Goal: Task Accomplishment & Management: Complete application form

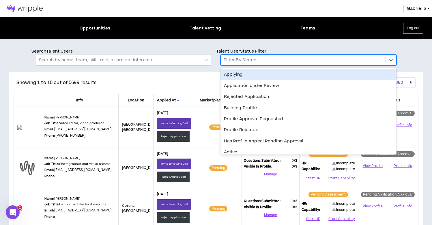
click at [236, 56] on div at bounding box center [303, 60] width 159 height 8
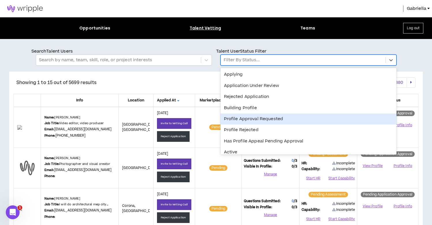
click at [243, 119] on div "Profile Approval Requested" at bounding box center [309, 118] width 176 height 11
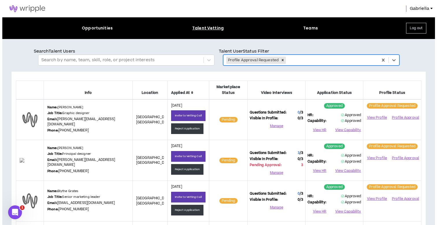
scroll to position [95, 0]
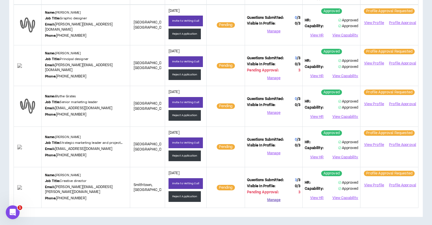
click at [275, 198] on button "Manage" at bounding box center [273, 199] width 53 height 9
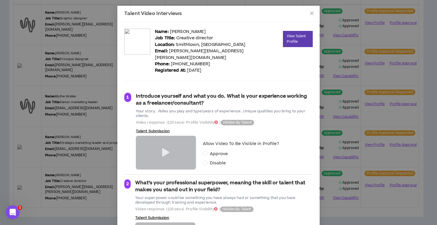
click at [162, 148] on icon at bounding box center [165, 152] width 7 height 8
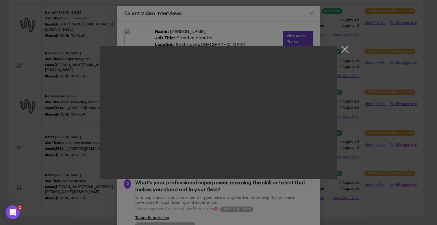
click at [342, 50] on button "Close the modal by clicking here" at bounding box center [345, 51] width 10 height 10
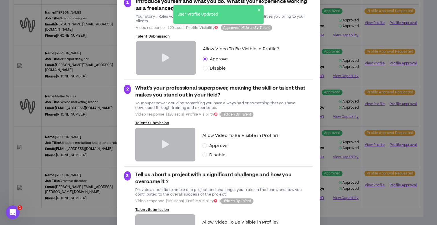
click at [162, 140] on icon at bounding box center [165, 144] width 7 height 8
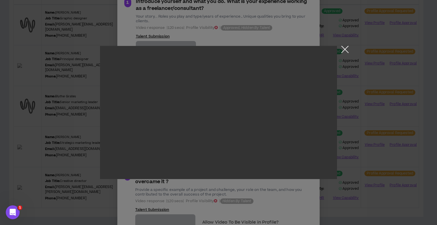
click at [344, 51] on button "Close the modal by clicking here" at bounding box center [345, 51] width 10 height 10
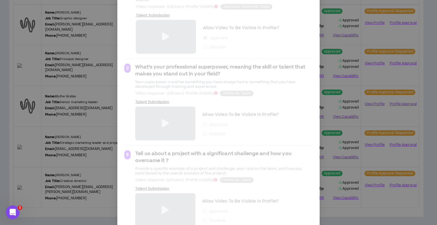
scroll to position [129, 0]
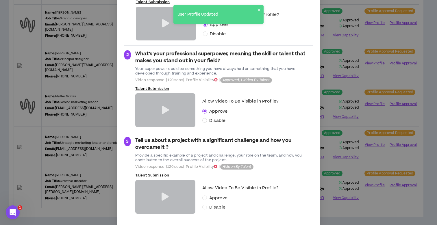
click at [164, 193] on icon at bounding box center [164, 197] width 7 height 8
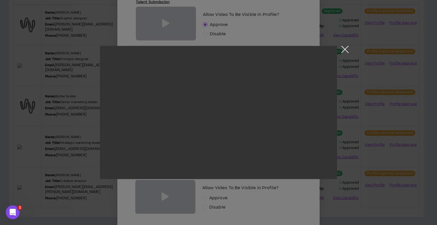
click at [345, 48] on button "Close the modal by clicking here" at bounding box center [345, 51] width 10 height 10
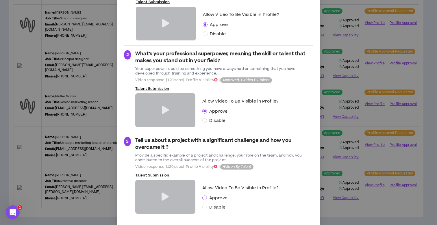
click at [204, 195] on span at bounding box center [204, 197] width 5 height 5
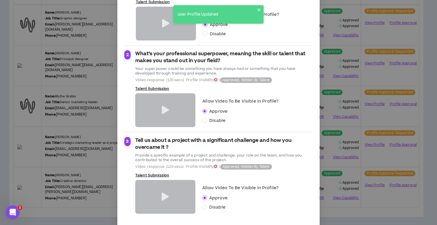
scroll to position [0, 0]
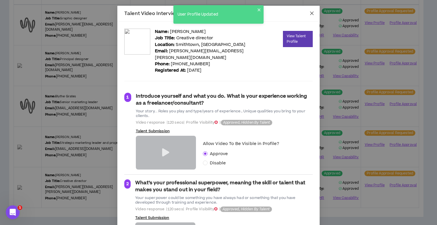
click at [310, 13] on icon "close" at bounding box center [311, 13] width 3 height 3
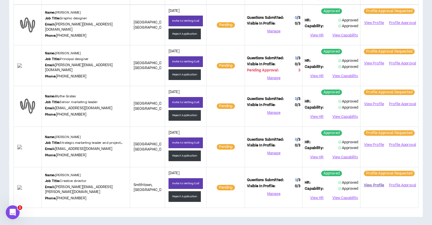
click at [377, 184] on link "View Profile" at bounding box center [374, 185] width 23 height 10
click at [398, 184] on button "Profile Approval" at bounding box center [403, 185] width 28 height 9
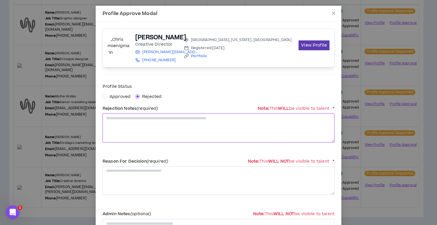
click at [123, 125] on textarea at bounding box center [218, 127] width 232 height 29
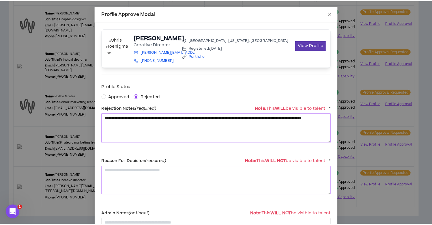
scroll to position [62, 0]
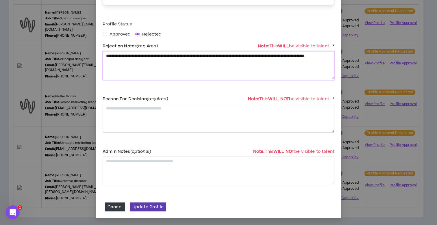
drag, startPoint x: 178, startPoint y: 62, endPoint x: 96, endPoint y: 56, distance: 82.2
click at [96, 56] on div "**********" at bounding box center [218, 88] width 245 height 259
type textarea "**********"
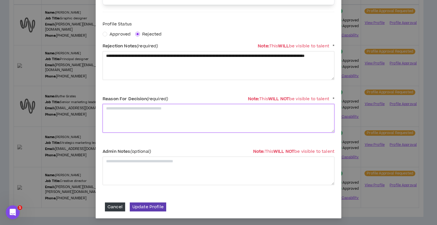
click at [138, 116] on textarea at bounding box center [218, 118] width 232 height 29
paste textarea "**********"
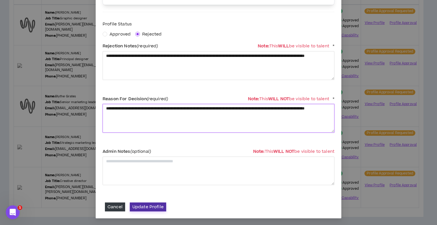
type textarea "**********"
click at [153, 206] on button "Update Profile" at bounding box center [148, 206] width 36 height 9
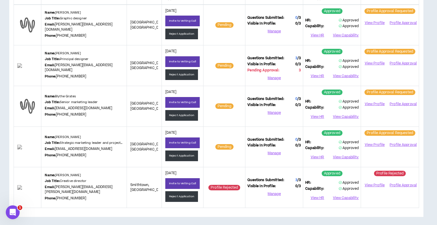
scroll to position [0, 0]
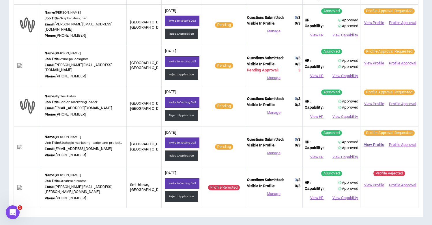
click at [374, 143] on link "View Profile" at bounding box center [374, 145] width 23 height 10
click at [395, 144] on button "Profile Approval" at bounding box center [403, 144] width 28 height 9
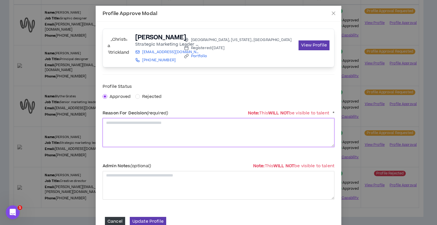
click at [120, 131] on textarea at bounding box center [218, 132] width 232 height 29
type textarea "**********"
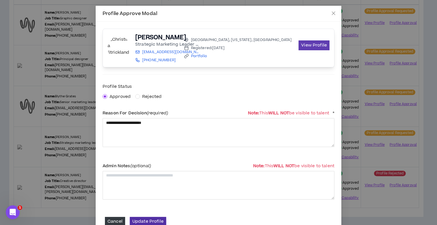
click at [144, 223] on button "Update Profile" at bounding box center [148, 221] width 36 height 9
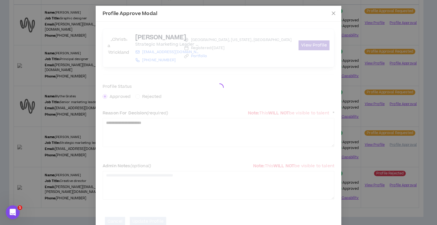
scroll to position [93, 0]
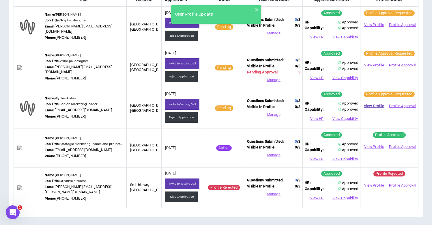
click at [376, 105] on link "View Profile" at bounding box center [374, 106] width 23 height 10
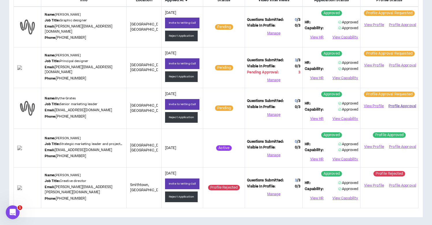
click at [407, 105] on button "Profile Approval" at bounding box center [403, 106] width 28 height 9
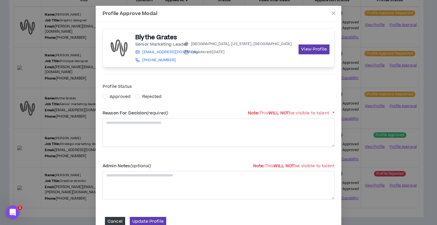
click at [115, 95] on span "Approved" at bounding box center [119, 97] width 21 height 6
click at [117, 126] on textarea at bounding box center [218, 132] width 232 height 29
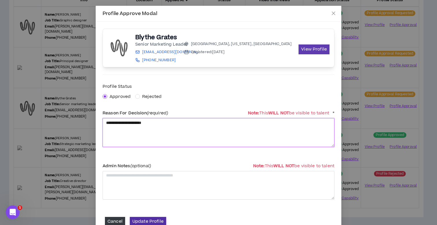
type textarea "**********"
click at [141, 222] on button "Update Profile" at bounding box center [148, 221] width 36 height 9
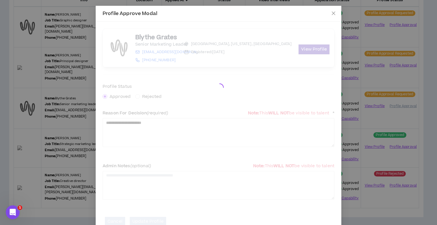
scroll to position [91, 0]
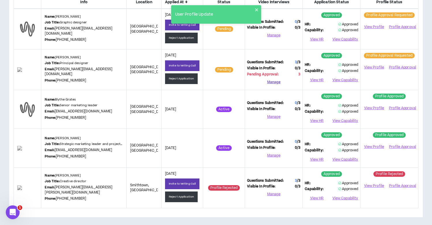
click at [274, 81] on button "Manage" at bounding box center [273, 82] width 53 height 9
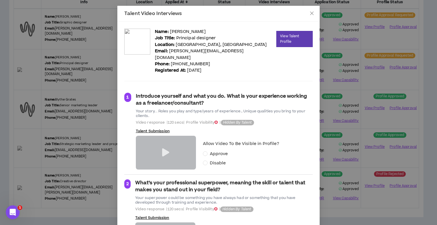
click at [163, 148] on icon at bounding box center [165, 152] width 7 height 8
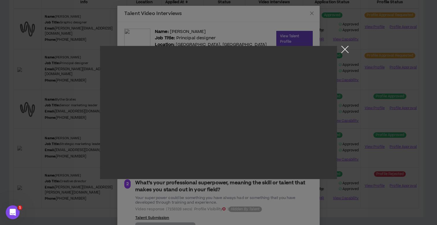
click at [346, 49] on button "Close the modal by clicking here" at bounding box center [345, 51] width 10 height 10
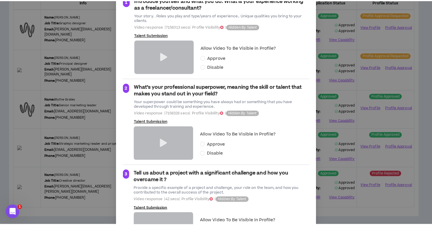
scroll to position [129, 0]
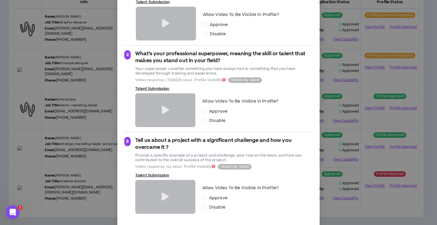
click at [162, 106] on icon at bounding box center [165, 110] width 7 height 8
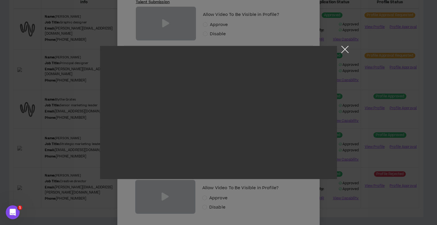
click at [342, 51] on button "Close the modal by clicking here" at bounding box center [345, 51] width 10 height 10
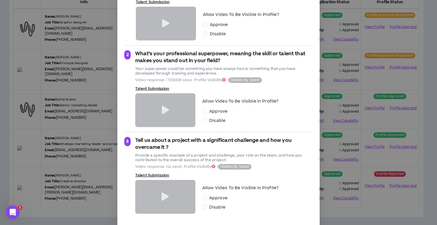
click at [342, 51] on div "Talent Video Interviews Name: Chad Sugg Job Title: Principal designer Location:…" at bounding box center [218, 112] width 437 height 225
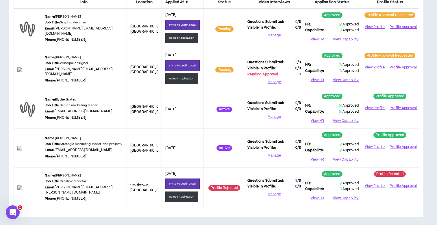
scroll to position [0, 0]
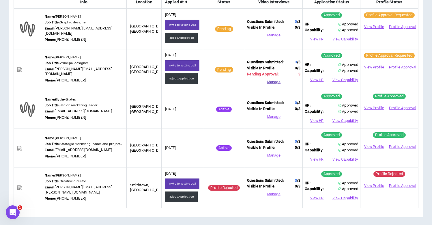
click at [273, 81] on button "Manage" at bounding box center [273, 82] width 53 height 9
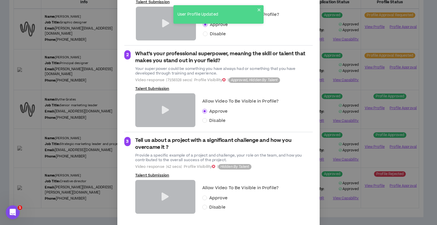
scroll to position [129, 0]
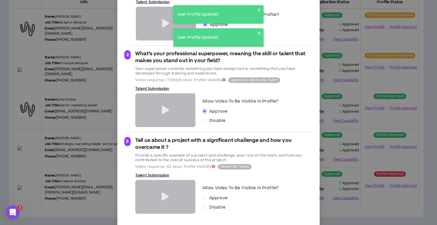
click at [162, 193] on icon at bounding box center [164, 197] width 7 height 8
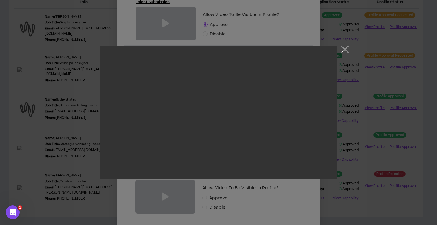
click at [344, 50] on button "Close the modal by clicking here" at bounding box center [345, 51] width 10 height 10
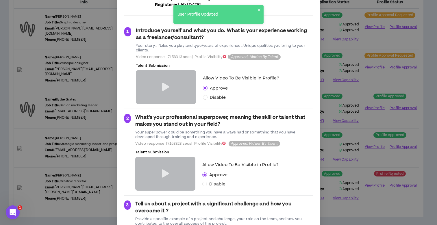
scroll to position [0, 0]
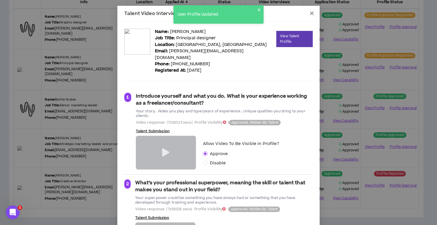
click at [311, 11] on icon "close" at bounding box center [311, 13] width 5 height 5
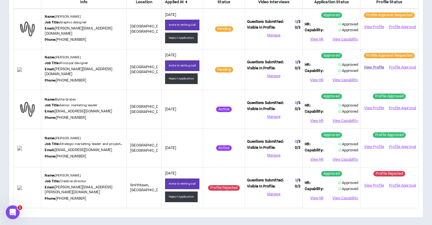
click at [374, 68] on link "View Profile" at bounding box center [374, 67] width 23 height 10
click at [411, 65] on button "Profile Approval" at bounding box center [403, 67] width 28 height 9
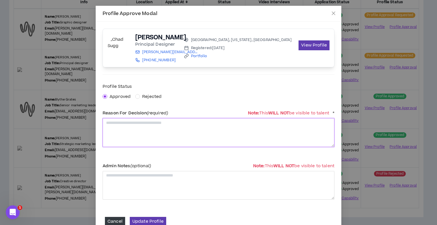
click at [119, 128] on textarea at bounding box center [218, 132] width 232 height 29
type textarea "**********"
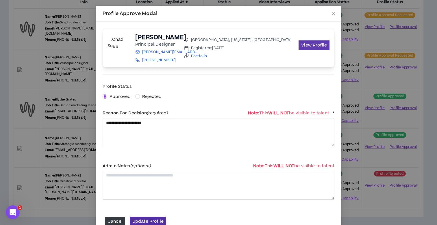
click at [136, 220] on button "Update Profile" at bounding box center [148, 221] width 36 height 9
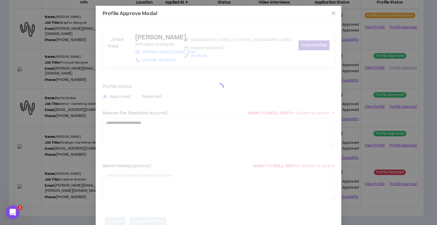
scroll to position [89, 0]
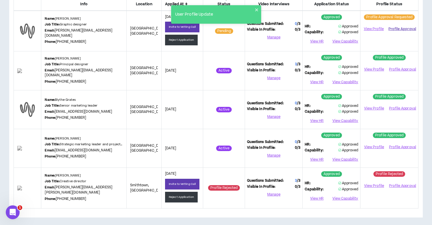
click at [396, 29] on button "Profile Approval" at bounding box center [403, 29] width 28 height 9
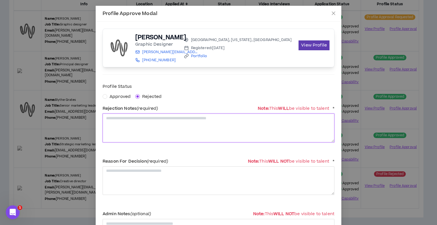
click at [179, 136] on textarea at bounding box center [218, 127] width 232 height 29
drag, startPoint x: 139, startPoint y: 118, endPoint x: 95, endPoint y: 117, distance: 44.2
click at [96, 117] on div "**********" at bounding box center [218, 151] width 245 height 259
type textarea "**********"
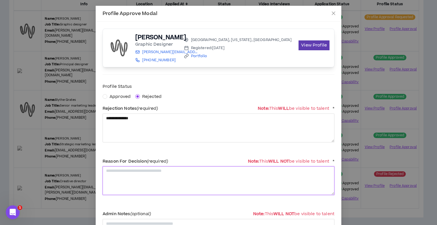
click at [131, 174] on textarea at bounding box center [218, 180] width 232 height 29
paste textarea "**********"
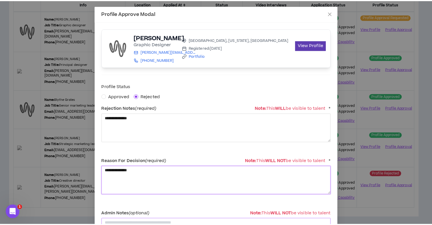
scroll to position [62, 0]
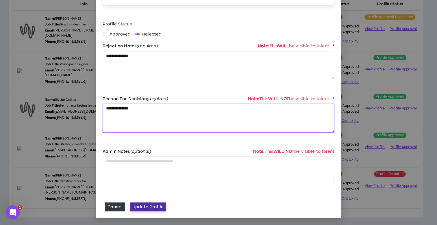
type textarea "**********"
click at [153, 206] on button "Update Profile" at bounding box center [148, 206] width 36 height 9
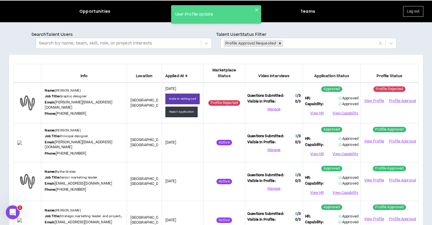
scroll to position [0, 0]
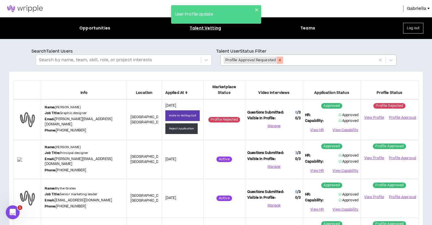
click at [279, 59] on icon "Remove Profile Approval Requested" at bounding box center [280, 60] width 2 height 2
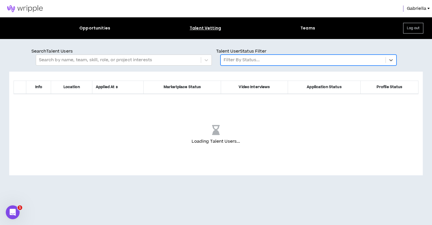
click at [233, 60] on div at bounding box center [303, 60] width 159 height 8
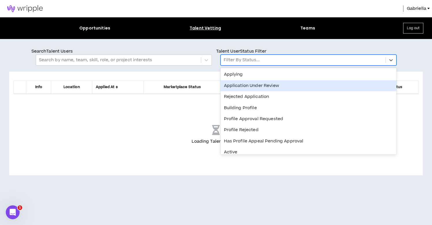
click at [239, 87] on div "Application Under Review" at bounding box center [309, 85] width 176 height 11
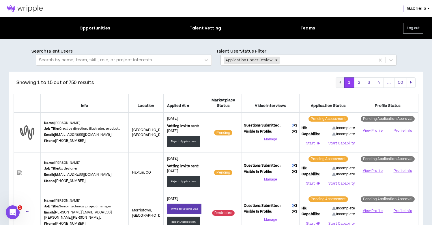
click at [189, 105] on icon at bounding box center [188, 105] width 2 height 3
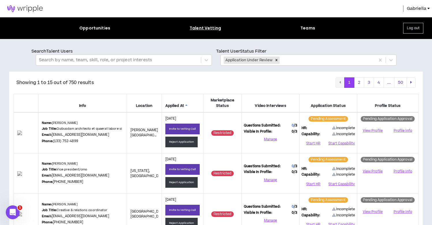
click at [186, 105] on icon at bounding box center [186, 105] width 2 height 3
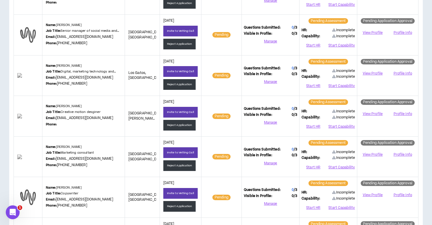
scroll to position [234, 0]
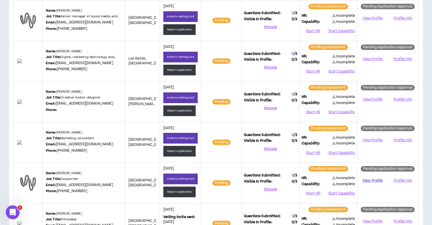
click at [374, 179] on link "View Profile" at bounding box center [372, 181] width 27 height 10
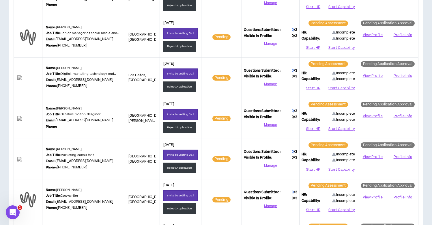
scroll to position [0, 0]
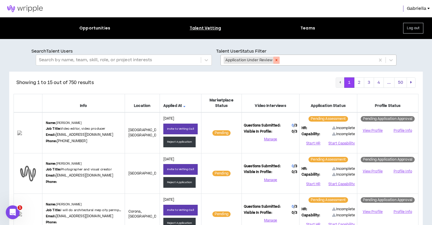
click at [277, 61] on icon "Remove Application Under Review" at bounding box center [277, 60] width 2 height 2
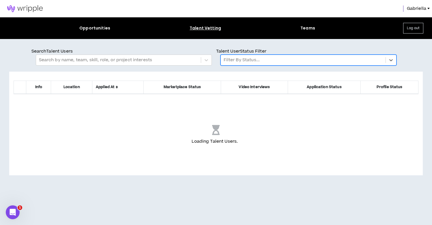
click at [256, 61] on div at bounding box center [303, 60] width 159 height 8
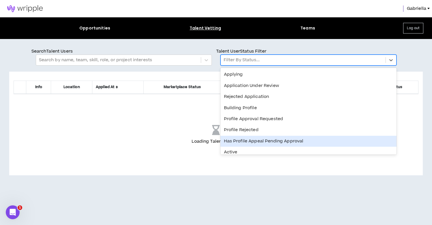
click at [262, 143] on div "Has Profile Appeal Pending Approval" at bounding box center [309, 141] width 176 height 11
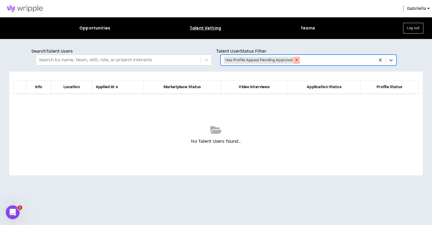
click at [296, 60] on icon "Remove Has Profile Appeal Pending Approval" at bounding box center [297, 60] width 2 height 2
click at [253, 60] on div at bounding box center [303, 60] width 159 height 8
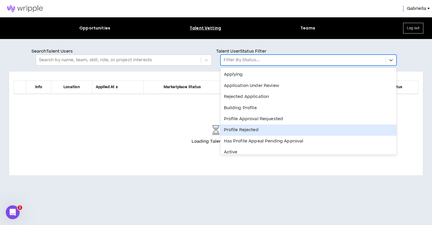
scroll to position [102, 0]
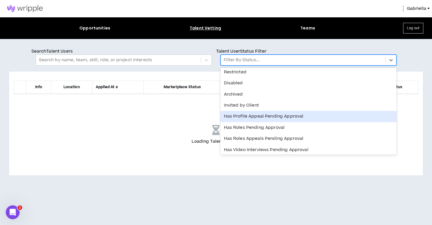
click at [257, 114] on div "Has Profile Appeal Pending Approval" at bounding box center [309, 116] width 176 height 11
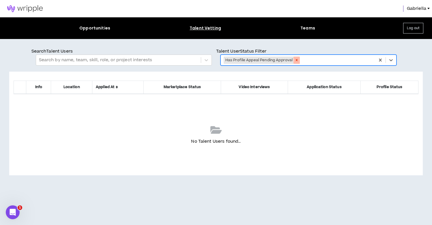
click at [295, 59] on icon "Remove Has Profile Appeal Pending Approval" at bounding box center [297, 60] width 4 height 4
click at [262, 60] on div at bounding box center [303, 60] width 159 height 8
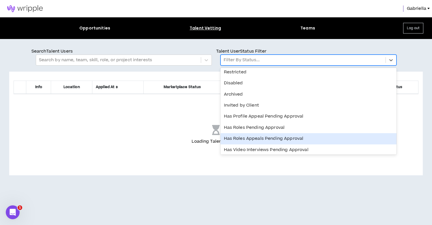
click at [254, 137] on div "Has Roles Appeals Pending Approval" at bounding box center [309, 138] width 176 height 11
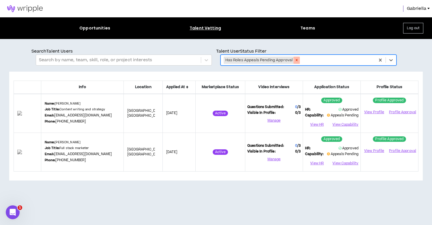
click at [296, 61] on icon "Remove Has Roles Appeals Pending Approval" at bounding box center [297, 60] width 2 height 2
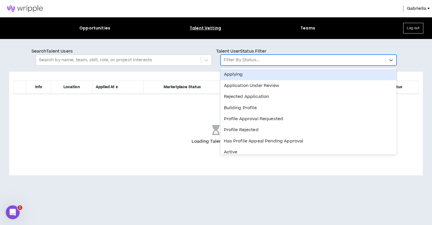
click at [281, 61] on div at bounding box center [303, 60] width 159 height 8
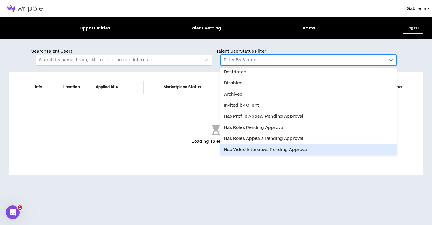
click at [274, 148] on div "Has Video Interviews Pending Approval" at bounding box center [309, 149] width 176 height 11
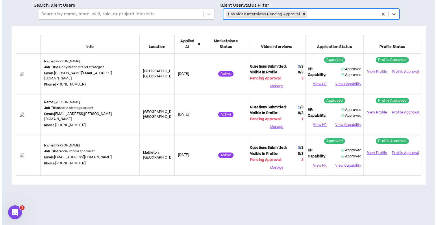
scroll to position [0, 0]
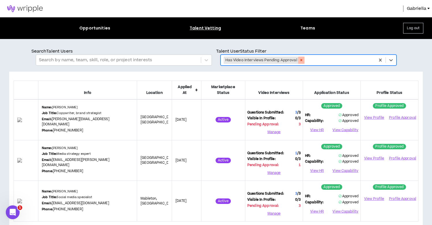
click at [301, 61] on icon "Remove Has Video Interviews Pending Approval" at bounding box center [301, 60] width 4 height 4
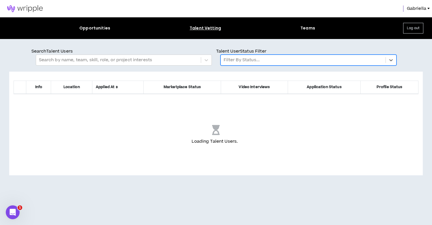
click at [276, 61] on div at bounding box center [303, 60] width 159 height 8
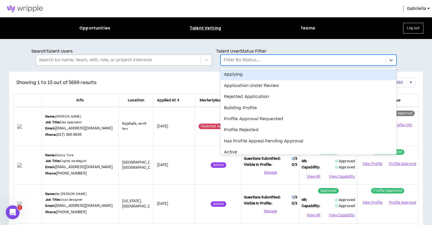
click at [152, 59] on div at bounding box center [118, 60] width 159 height 8
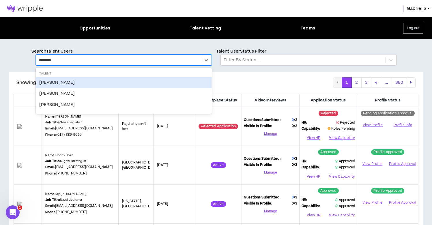
type input "*********"
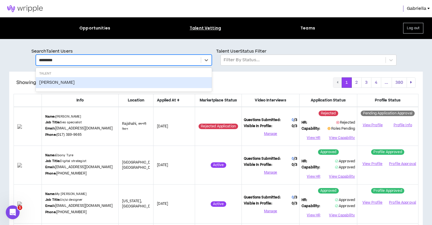
click at [56, 85] on div "Chris Hoenigmann" at bounding box center [124, 82] width 176 height 11
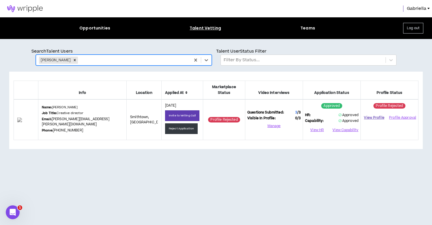
click at [382, 113] on link "View Profile" at bounding box center [374, 118] width 23 height 10
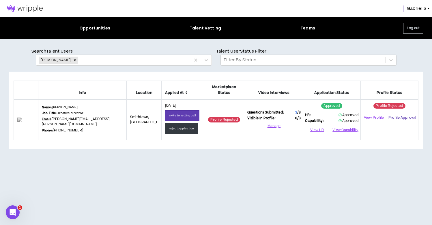
click at [403, 113] on button "Profile Approval" at bounding box center [403, 117] width 28 height 9
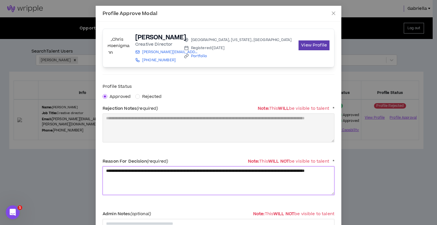
click at [161, 180] on textarea "**********" at bounding box center [218, 180] width 232 height 29
drag, startPoint x: 182, startPoint y: 180, endPoint x: 95, endPoint y: 168, distance: 88.2
click at [96, 168] on div "**********" at bounding box center [218, 151] width 245 height 259
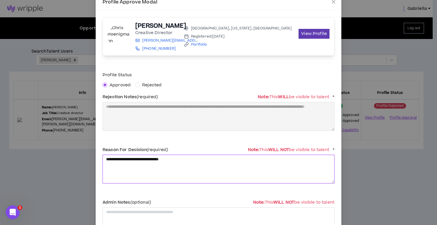
scroll to position [62, 0]
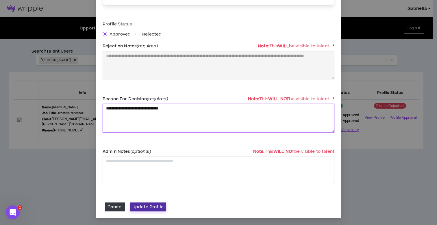
type textarea "**********"
click at [147, 206] on button "Update Profile" at bounding box center [148, 206] width 36 height 9
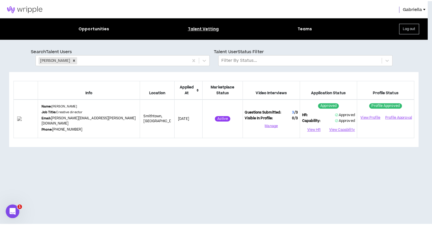
scroll to position [0, 0]
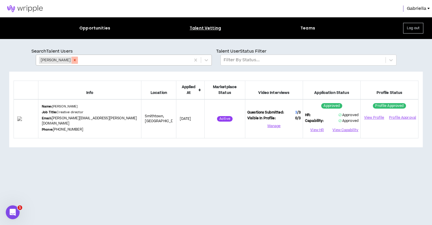
click at [76, 60] on icon "Remove Chris Hoenigmann" at bounding box center [75, 60] width 2 height 2
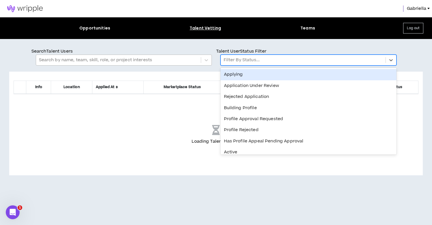
click at [249, 60] on div at bounding box center [303, 60] width 159 height 8
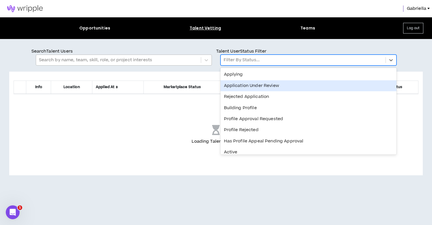
click at [249, 87] on div "Application Under Review" at bounding box center [309, 85] width 176 height 11
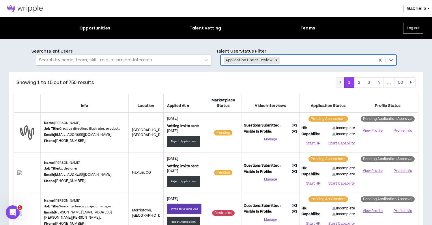
click at [189, 106] on icon at bounding box center [188, 105] width 2 height 3
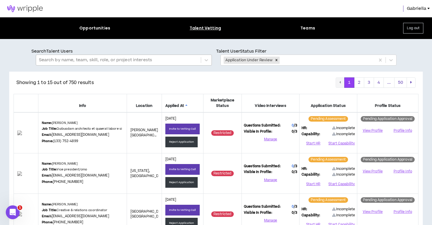
click at [187, 104] on icon at bounding box center [186, 105] width 2 height 3
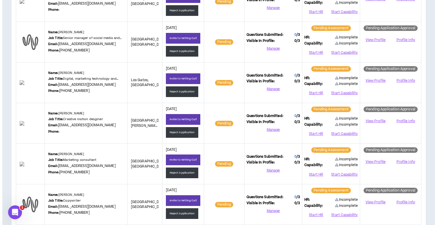
scroll to position [145, 0]
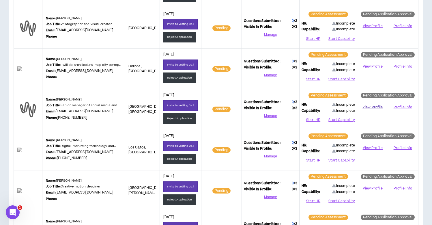
click at [368, 106] on link "View Profile" at bounding box center [372, 107] width 27 height 10
click at [317, 118] on button "Start HR" at bounding box center [313, 119] width 23 height 9
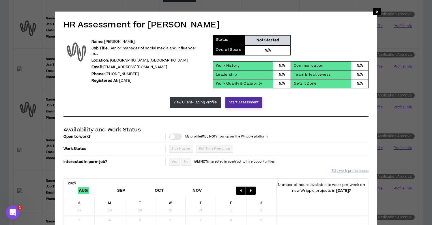
click at [239, 100] on button "Start Assessment" at bounding box center [243, 102] width 37 height 11
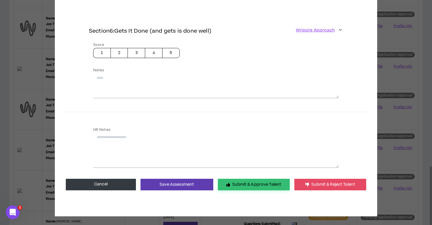
click at [241, 180] on button "Submit & Approve Talent" at bounding box center [254, 185] width 72 height 12
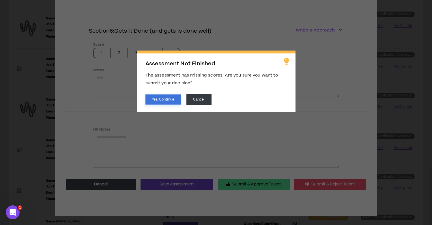
click at [173, 97] on button "Yes, Continue" at bounding box center [163, 99] width 35 height 10
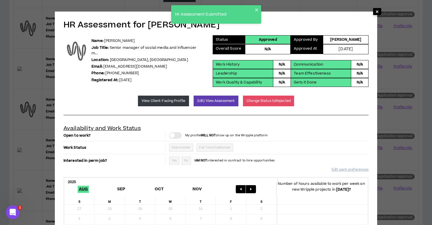
click at [376, 11] on span "×" at bounding box center [377, 11] width 3 height 7
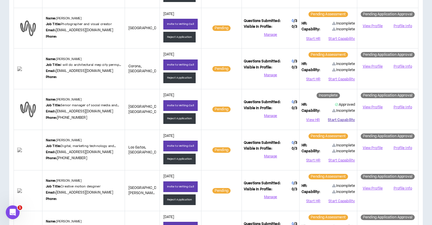
click at [340, 118] on button "Start Capability" at bounding box center [341, 119] width 27 height 9
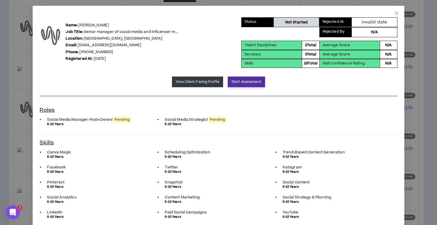
click at [243, 81] on button "Start Assessment" at bounding box center [246, 82] width 37 height 11
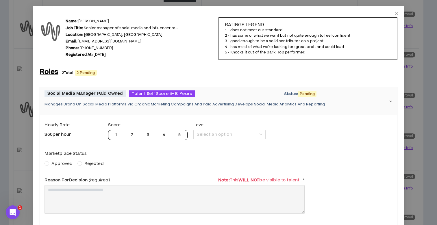
click at [64, 163] on span "Approved" at bounding box center [61, 164] width 21 height 6
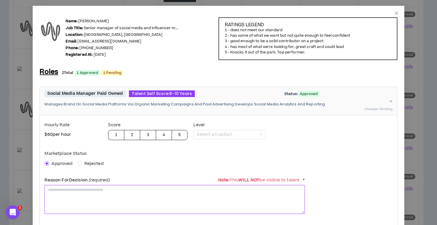
click at [75, 198] on textarea at bounding box center [174, 199] width 260 height 29
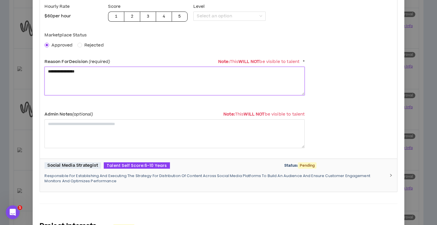
scroll to position [120, 0]
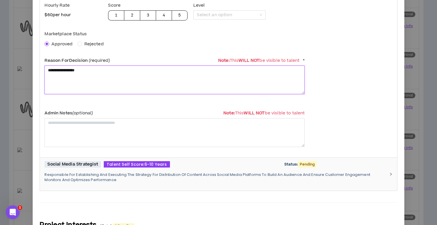
type textarea "**********"
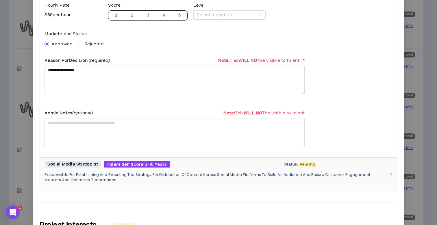
click at [132, 177] on p "Responsible For Establishing And Executing The Strategy For Distribution Of Con…" at bounding box center [214, 177] width 340 height 10
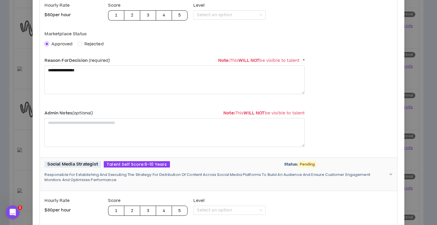
scroll to position [214, 0]
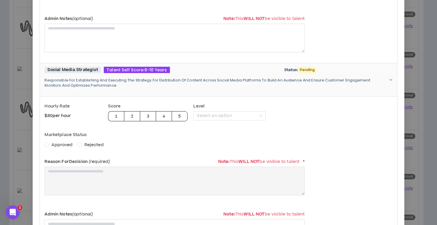
click at [59, 145] on span "Approved" at bounding box center [61, 145] width 21 height 6
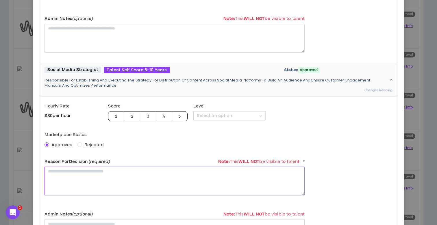
click at [69, 178] on textarea at bounding box center [174, 181] width 260 height 29
paste textarea "**********"
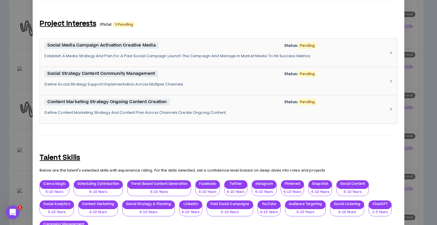
scroll to position [574, 0]
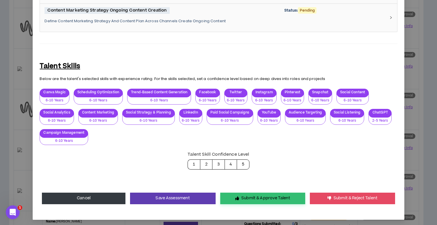
type textarea "**********"
click at [278, 199] on button "Submit & Approve Talent" at bounding box center [262, 199] width 85 height 12
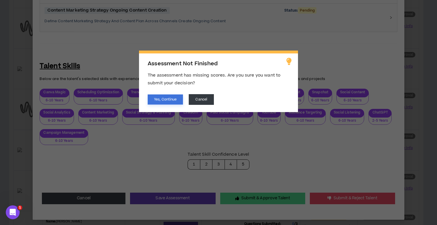
click at [163, 101] on button "Yes, Continue" at bounding box center [165, 99] width 35 height 10
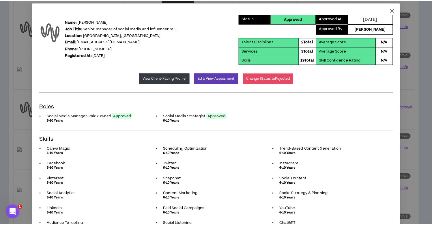
scroll to position [0, 0]
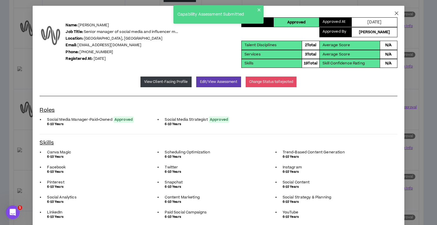
click at [394, 14] on icon "close" at bounding box center [395, 13] width 3 height 3
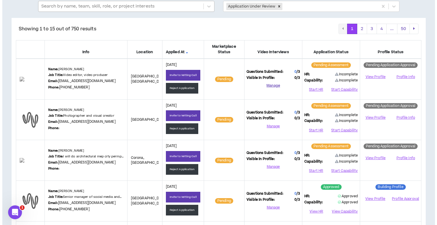
scroll to position [87, 0]
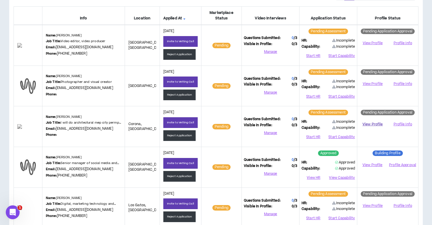
click at [370, 123] on link "View Profile" at bounding box center [372, 124] width 27 height 10
click at [189, 137] on button "Reject Application" at bounding box center [179, 135] width 33 height 11
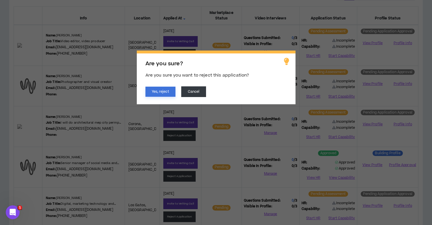
click at [168, 94] on button "Yes, reject" at bounding box center [161, 92] width 30 height 10
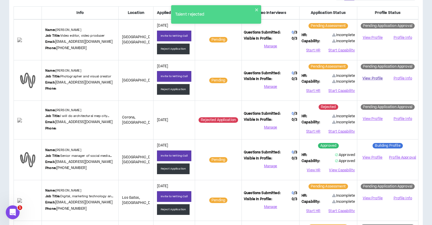
click at [373, 78] on link "View Profile" at bounding box center [372, 78] width 27 height 10
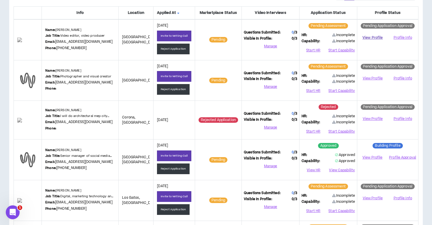
click at [370, 37] on link "View Profile" at bounding box center [372, 38] width 27 height 10
click at [314, 48] on button "Start HR" at bounding box center [313, 50] width 23 height 9
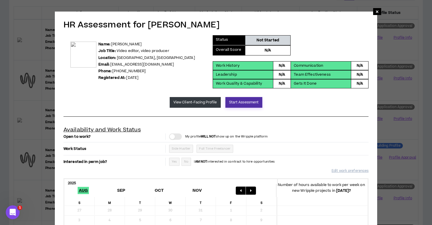
click at [248, 104] on button "Start Assessment" at bounding box center [243, 102] width 37 height 11
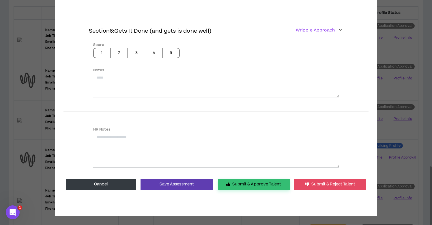
click at [245, 179] on button "Submit & Approve Talent" at bounding box center [254, 185] width 72 height 12
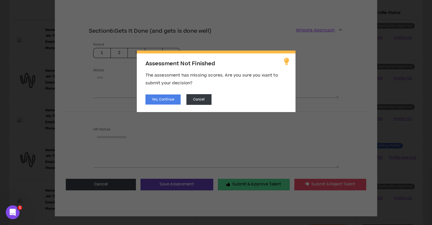
click at [159, 93] on div "Assessment Not Finished The assessment has missing scores. Are you sure you wan…" at bounding box center [216, 81] width 159 height 61
click at [159, 97] on button "Yes, Continue" at bounding box center [163, 99] width 35 height 10
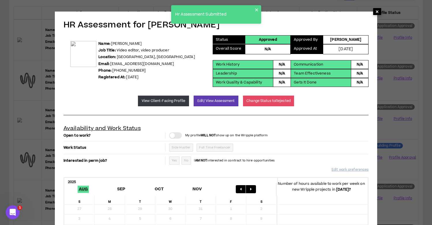
click at [379, 12] on span "×" at bounding box center [377, 11] width 3 height 7
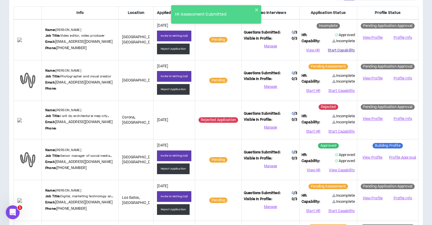
click at [343, 49] on button "Start Capability" at bounding box center [341, 50] width 27 height 9
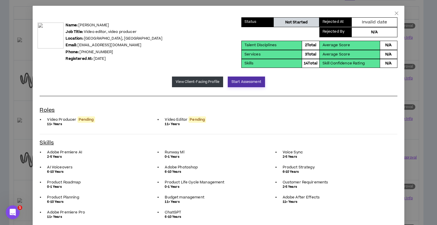
click at [239, 82] on button "Start Assessment" at bounding box center [246, 82] width 37 height 11
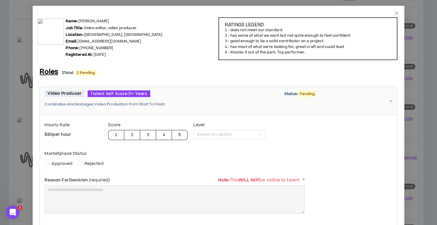
click at [64, 164] on span "Approved" at bounding box center [61, 164] width 21 height 6
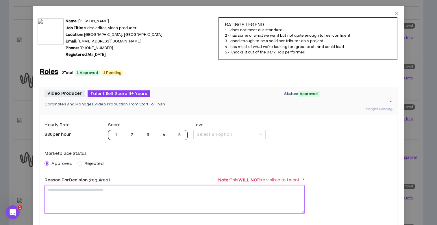
click at [66, 187] on textarea at bounding box center [174, 199] width 260 height 29
paste textarea "**********"
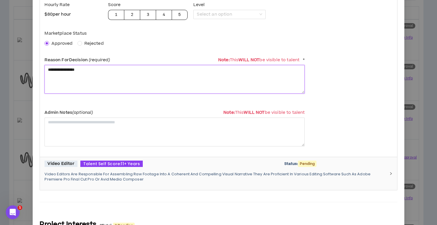
type textarea "**********"
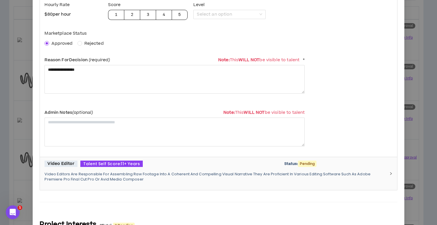
click at [114, 174] on p "Video Editors Are Responsible For Assembling Raw Footage Into A Coherent And Co…" at bounding box center [214, 177] width 340 height 10
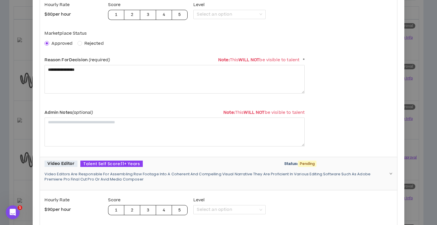
scroll to position [216, 0]
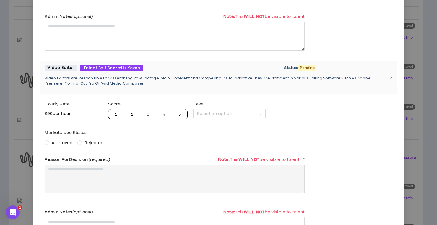
click at [67, 140] on span "Approved" at bounding box center [61, 143] width 21 height 6
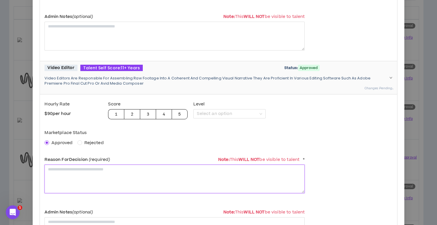
click at [71, 175] on textarea at bounding box center [174, 179] width 260 height 29
paste textarea "**********"
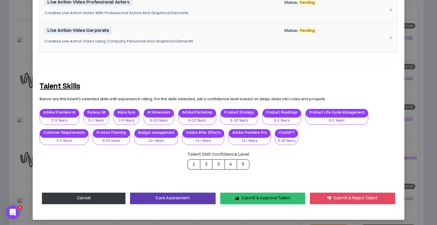
type textarea "**********"
click at [257, 197] on button "Submit & Approve Talent" at bounding box center [262, 199] width 85 height 12
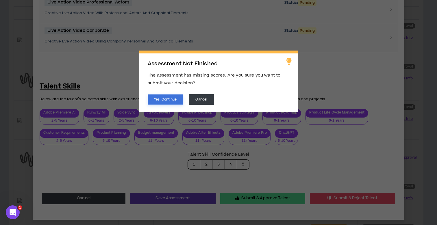
click at [168, 98] on button "Yes, Continue" at bounding box center [165, 99] width 35 height 10
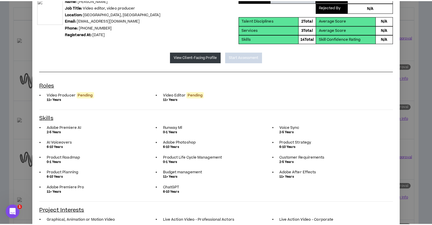
scroll to position [0, 0]
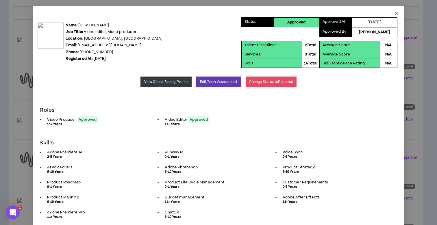
click at [394, 13] on icon "close" at bounding box center [395, 13] width 3 height 3
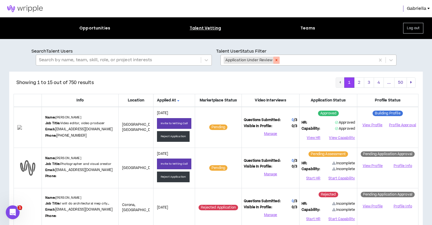
click at [277, 61] on icon "Remove Application Under Review" at bounding box center [277, 60] width 4 height 4
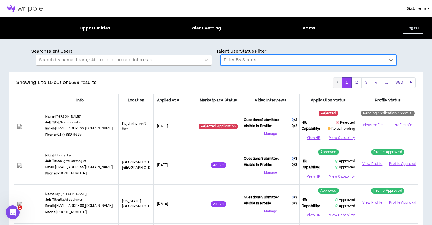
click at [146, 59] on div at bounding box center [118, 60] width 159 height 8
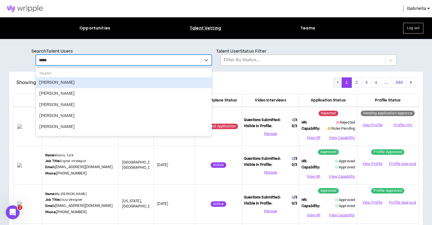
type input "******"
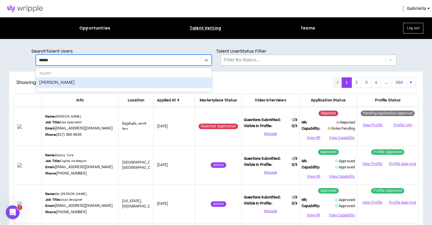
click at [47, 83] on div "Will Amato" at bounding box center [124, 82] width 176 height 11
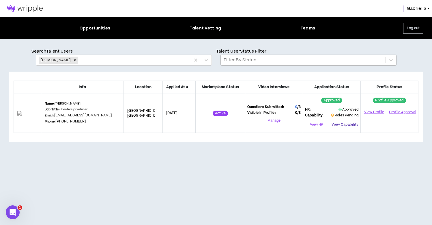
click at [343, 123] on button "View Capability" at bounding box center [345, 124] width 27 height 9
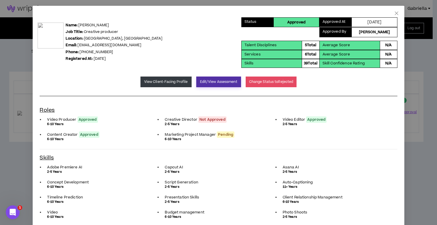
click at [217, 84] on button "Edit/View Assessment" at bounding box center [218, 82] width 45 height 11
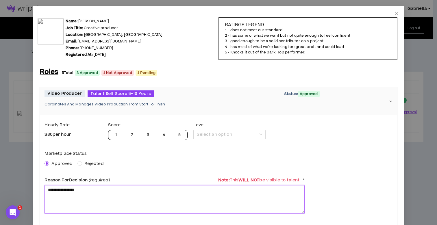
click at [88, 192] on textarea "**********" at bounding box center [174, 199] width 260 height 29
drag, startPoint x: 95, startPoint y: 190, endPoint x: 44, endPoint y: 186, distance: 51.0
click at [44, 186] on textarea "**********" at bounding box center [174, 199] width 260 height 29
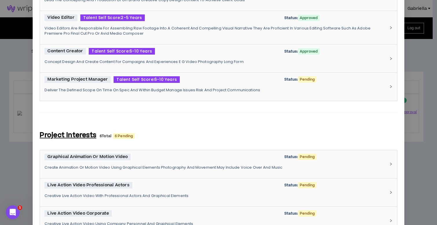
scroll to position [295, 0]
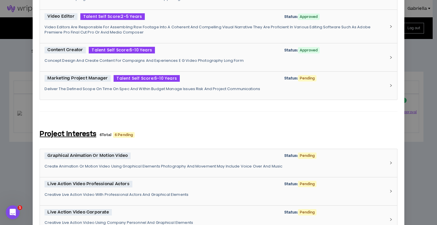
click at [123, 87] on p "Deliver The Defined Scope On Time On Spec And Within Budget Manage Issues Risk …" at bounding box center [214, 88] width 340 height 5
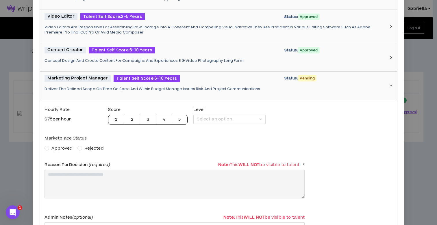
click at [62, 145] on span "Approved" at bounding box center [61, 148] width 21 height 6
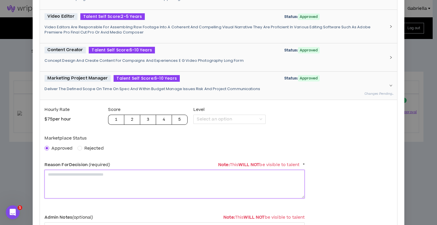
click at [66, 176] on textarea at bounding box center [174, 184] width 260 height 29
paste textarea "**********"
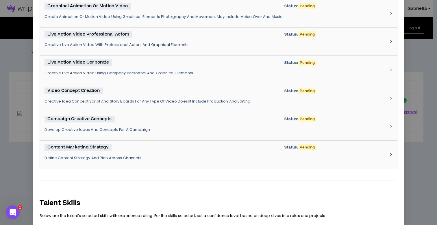
scroll to position [783, 0]
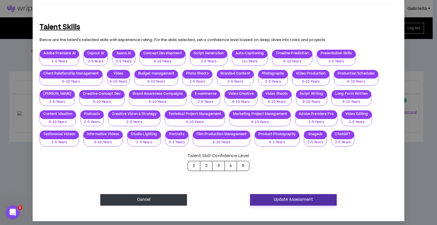
type textarea "**********"
click at [262, 195] on button "Update Assessment" at bounding box center [293, 200] width 87 height 12
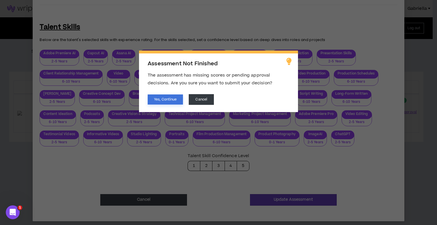
click at [169, 100] on button "Yes, Continue" at bounding box center [165, 99] width 35 height 10
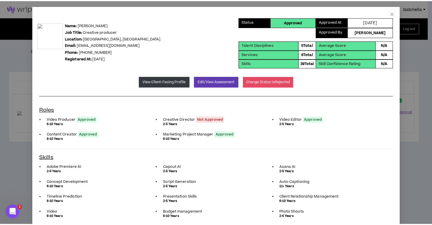
scroll to position [0, 0]
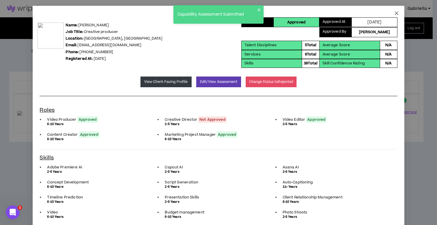
click at [394, 13] on icon "close" at bounding box center [395, 13] width 3 height 3
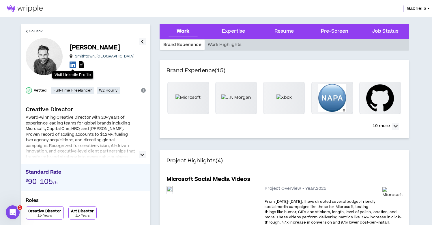
click at [74, 65] on icon at bounding box center [73, 64] width 6 height 7
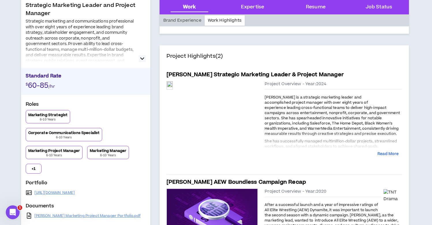
scroll to position [124, 0]
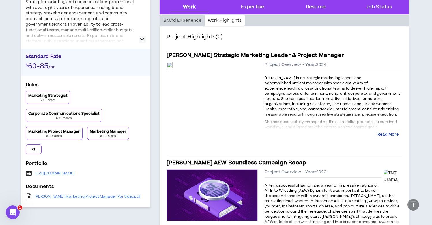
click at [380, 135] on button "Read More" at bounding box center [388, 135] width 21 height 6
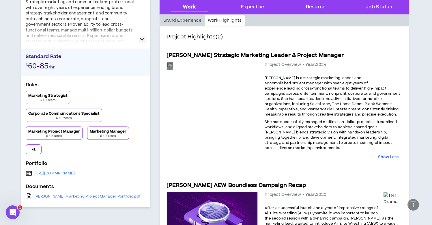
click at [173, 70] on div "Preview" at bounding box center [170, 66] width 6 height 8
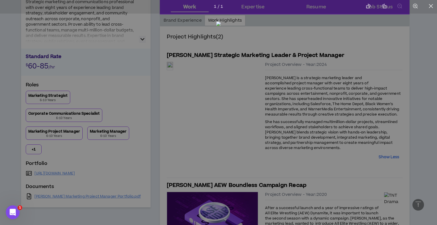
click at [398, 45] on div at bounding box center [218, 112] width 437 height 225
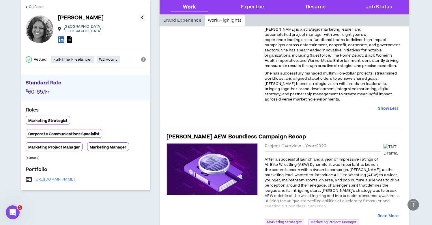
scroll to position [0, 0]
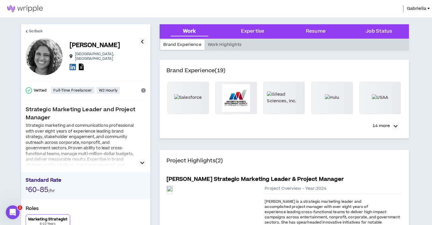
click at [76, 63] on div at bounding box center [104, 67] width 69 height 8
click at [73, 65] on icon at bounding box center [73, 66] width 6 height 7
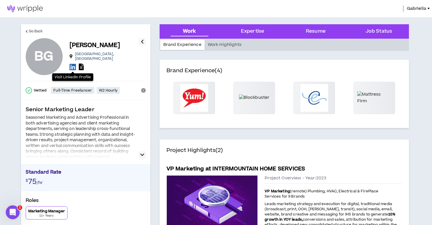
click at [73, 65] on icon at bounding box center [73, 66] width 6 height 7
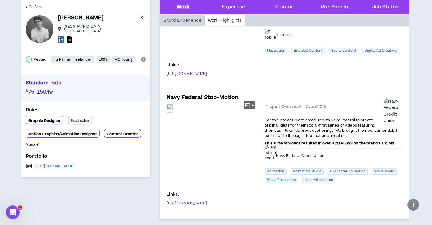
scroll to position [404, 0]
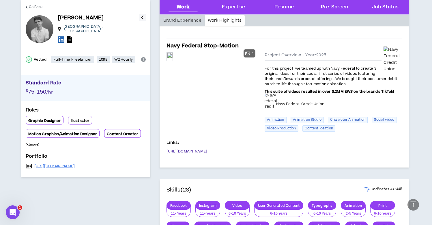
click at [206, 151] on link "https://www.ultrakind.co/work/nfcu-suite-2024" at bounding box center [187, 151] width 41 height 5
click at [61, 36] on icon at bounding box center [61, 39] width 6 height 7
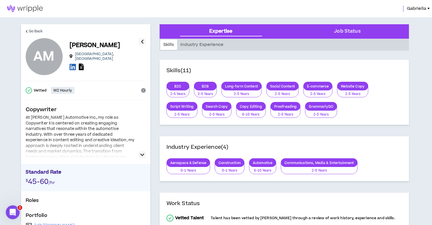
click at [143, 154] on icon "button" at bounding box center [142, 154] width 4 height 7
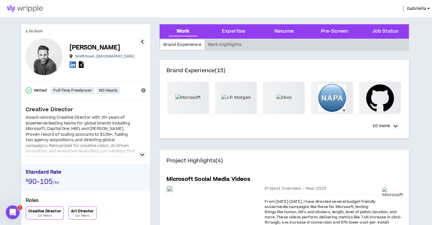
click at [69, 63] on div "[PERSON_NAME] Smithtown , [GEOGRAPHIC_DATA] Visit LinkedIn Profile" at bounding box center [82, 56] width 113 height 37
click at [72, 66] on icon at bounding box center [73, 64] width 6 height 7
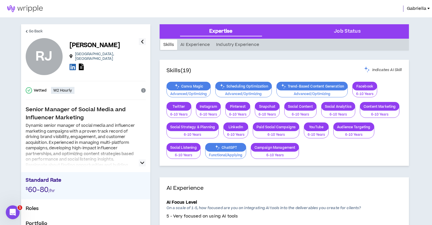
click at [143, 162] on icon "button" at bounding box center [142, 162] width 4 height 7
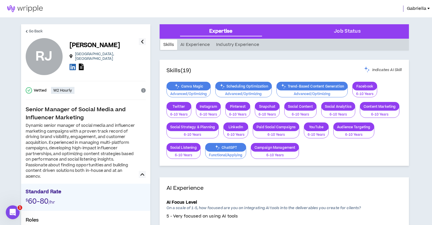
click at [80, 66] on icon at bounding box center [81, 67] width 5 height 7
click at [75, 63] on icon at bounding box center [73, 66] width 6 height 7
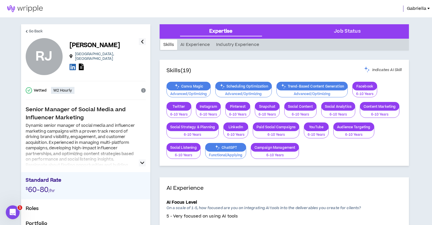
scroll to position [55, 0]
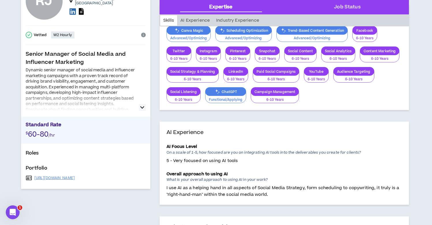
click at [107, 175] on div "https://docs.google.com/document/d/1XsEtjO50zIi71cw8raU93l-Qzeh0n9g1yvdQnGMRhUQ…" at bounding box center [86, 178] width 120 height 8
click at [75, 178] on link "https://docs.google.com/document/d/1XsEtjO50zIi71cw8raU93l-Qzeh0n9g1yvdQnGMRhUQ…" at bounding box center [54, 178] width 41 height 5
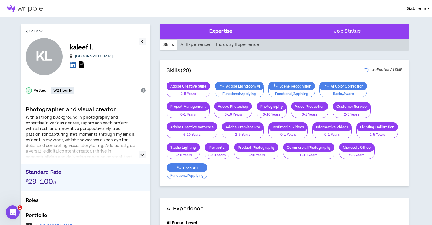
click at [141, 154] on icon "button" at bounding box center [142, 154] width 4 height 7
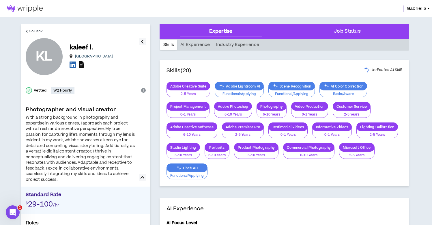
click at [80, 64] on icon at bounding box center [81, 64] width 5 height 7
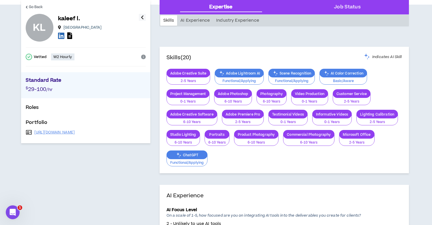
scroll to position [50, 0]
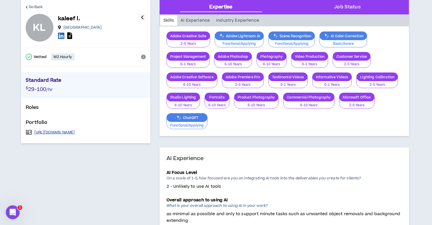
click at [75, 132] on link "https://www.kaleeflawal.com/commercial" at bounding box center [54, 132] width 41 height 5
click at [63, 36] on icon at bounding box center [61, 35] width 6 height 7
click at [70, 37] on icon at bounding box center [69, 35] width 5 height 7
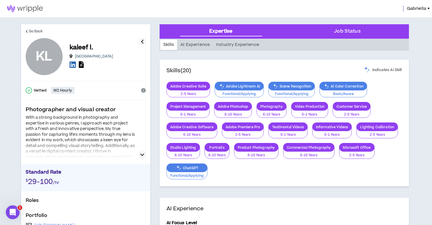
click at [142, 155] on icon "button" at bounding box center [142, 154] width 4 height 7
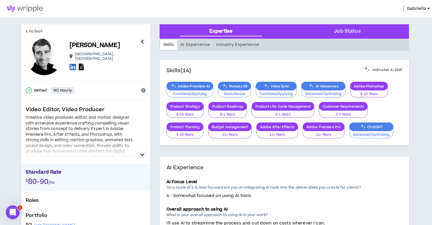
click at [142, 153] on icon "button" at bounding box center [142, 154] width 4 height 7
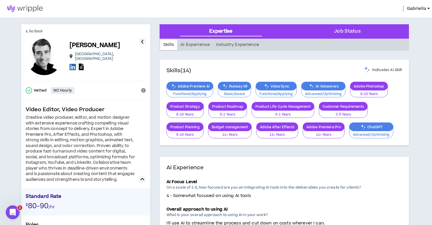
click at [82, 64] on icon at bounding box center [81, 67] width 5 height 7
click at [75, 65] on icon at bounding box center [73, 66] width 6 height 7
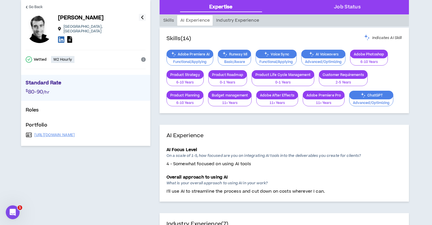
scroll to position [52, 0]
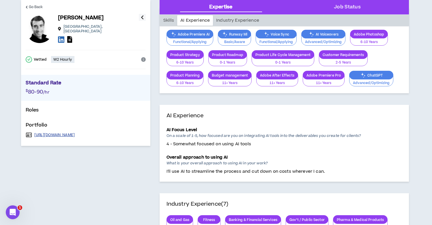
click at [74, 133] on link "[URL][DOMAIN_NAME]" at bounding box center [54, 135] width 41 height 5
